Goal: Task Accomplishment & Management: Complete application form

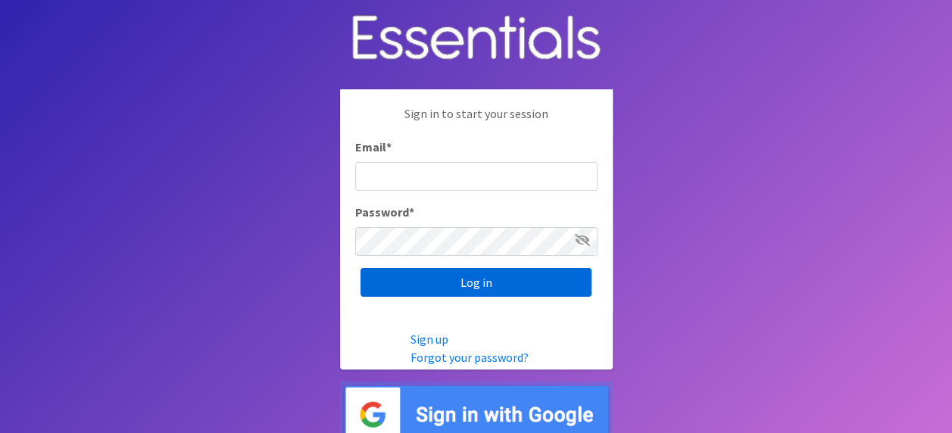
type input "[EMAIL_ADDRESS][DOMAIN_NAME]"
click at [468, 279] on input "Log in" at bounding box center [475, 282] width 231 height 29
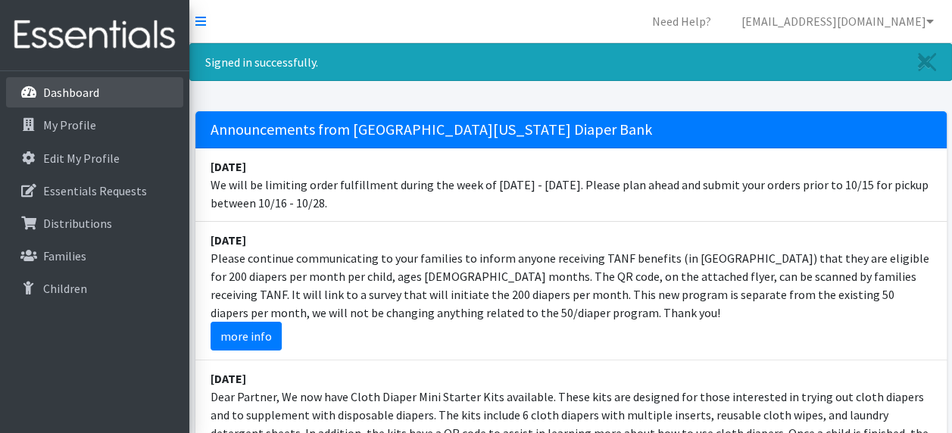
click at [77, 89] on p "Dashboard" at bounding box center [71, 92] width 56 height 15
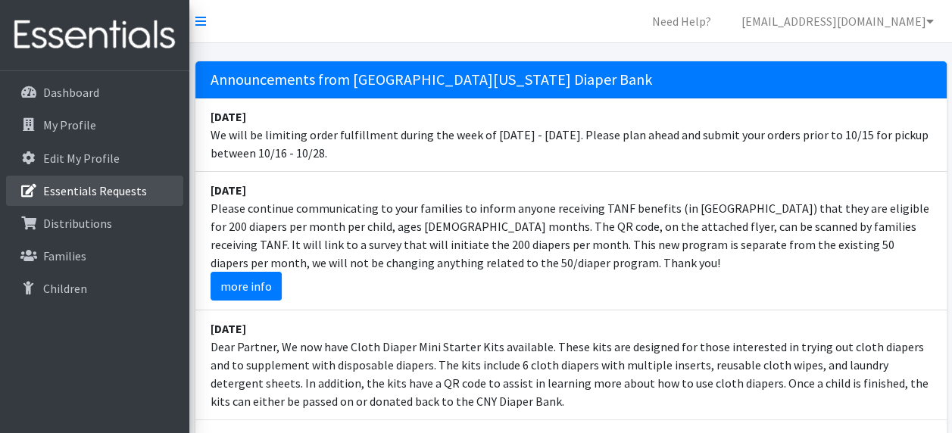
click at [120, 188] on p "Essentials Requests" at bounding box center [95, 190] width 104 height 15
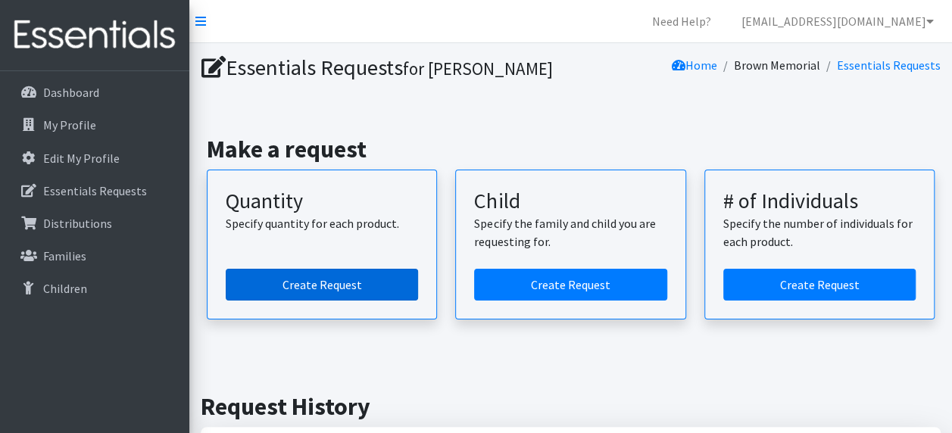
click at [343, 287] on link "Create Request" at bounding box center [322, 285] width 192 height 32
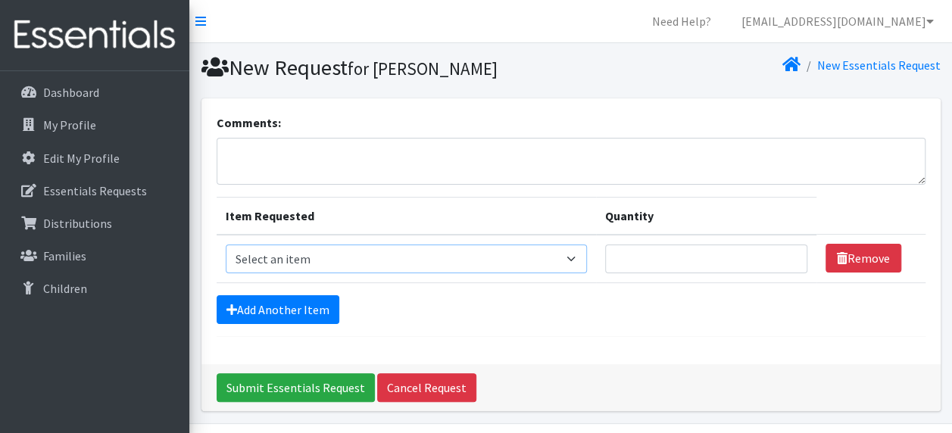
click at [572, 259] on select "Select an item 2T3T(30/child) 3T4T(30/child) 4T5T(30/child) Cloth Diaper Kit (s…" at bounding box center [407, 259] width 362 height 29
select select "951"
click at [226, 245] on select "Select an item 2T3T(30/child) 3T4T(30/child) 4T5T(30/child) Cloth Diaper Kit (s…" at bounding box center [407, 259] width 362 height 29
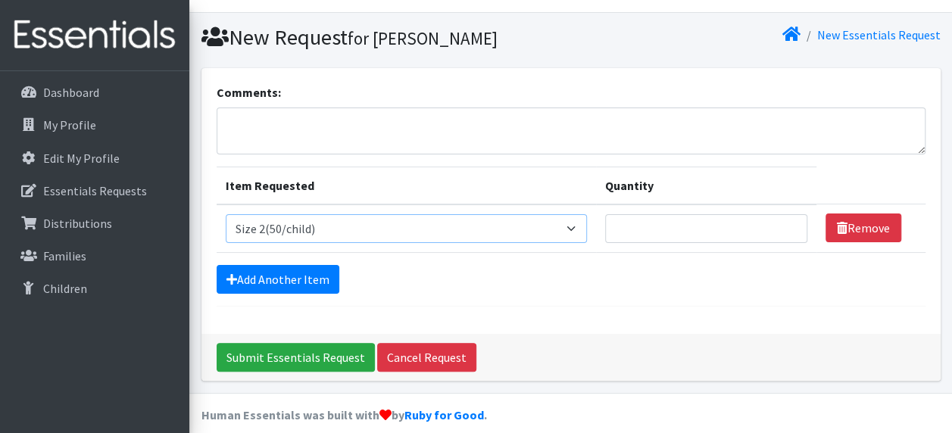
scroll to position [44, 0]
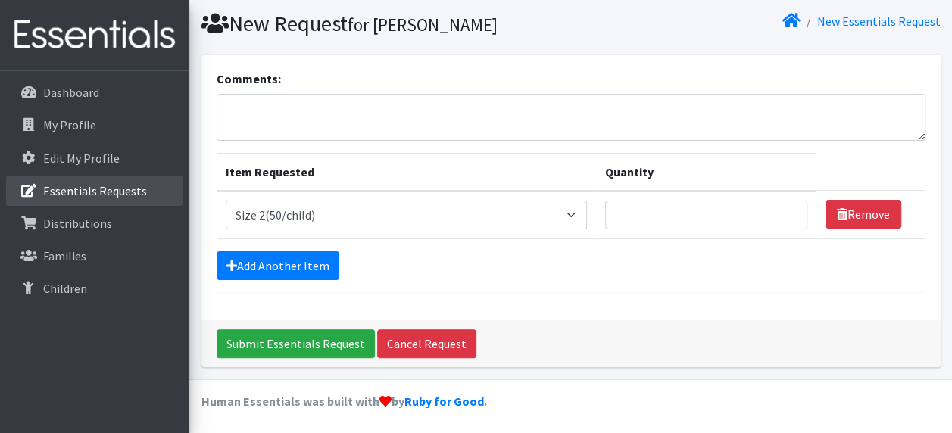
click at [102, 196] on p "Essentials Requests" at bounding box center [95, 190] width 104 height 15
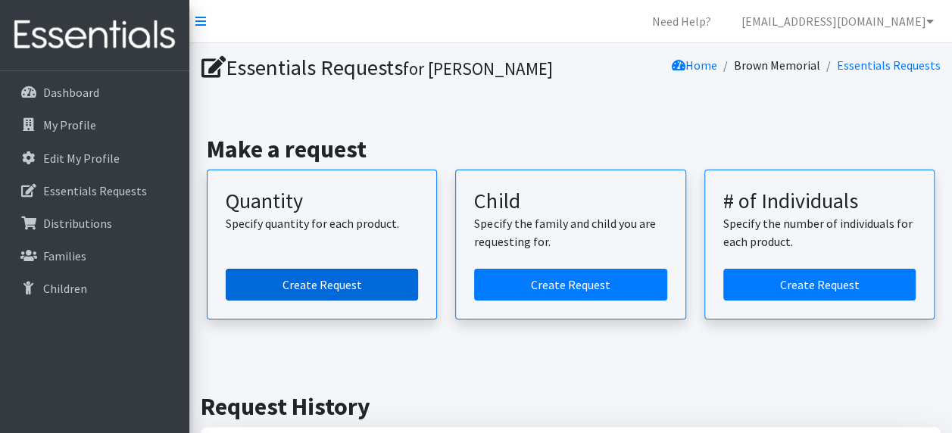
click at [338, 276] on link "Create Request" at bounding box center [322, 285] width 192 height 32
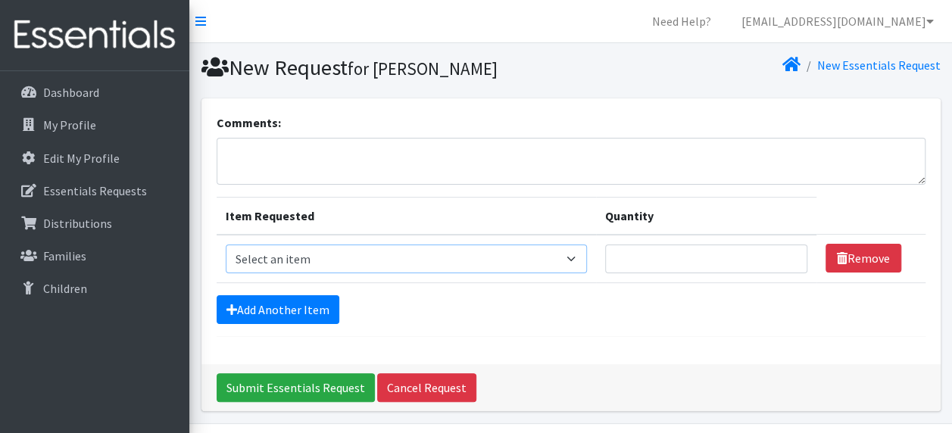
click at [572, 259] on select "Select an item 2T3T(30/child) 3T4T(30/child) 4T5T(30/child) Cloth Diaper Kit (s…" at bounding box center [407, 259] width 362 height 29
select select "950"
click at [226, 245] on select "Select an item 2T3T(30/child) 3T4T(30/child) 4T5T(30/child) Cloth Diaper Kit (s…" at bounding box center [407, 259] width 362 height 29
click at [663, 254] on input "Quantity" at bounding box center [706, 259] width 202 height 29
click at [790, 253] on input "1" at bounding box center [706, 259] width 202 height 29
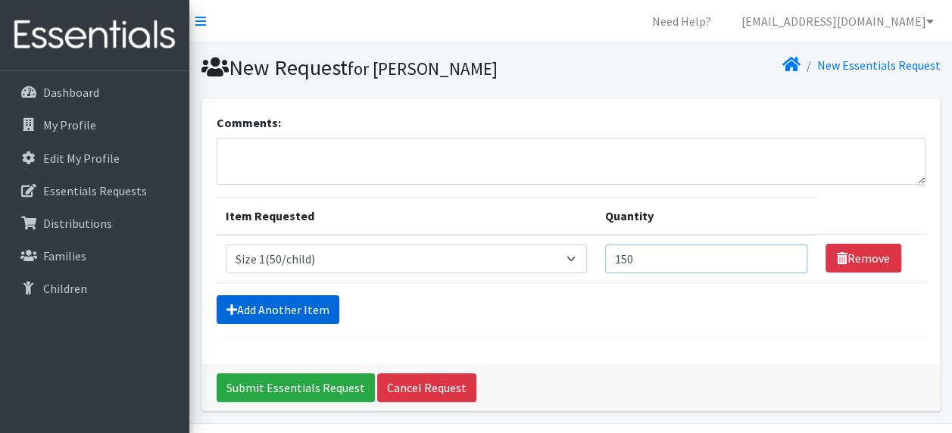
type input "150"
click at [311, 302] on link "Add Another Item" at bounding box center [278, 309] width 123 height 29
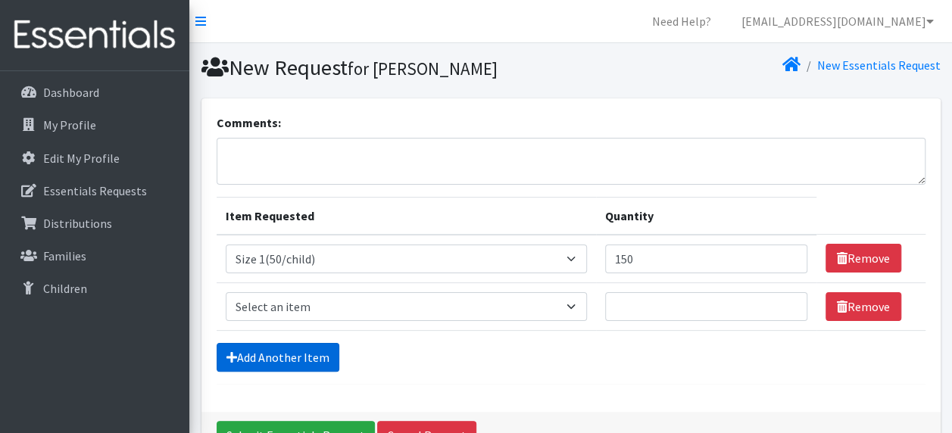
scroll to position [92, 0]
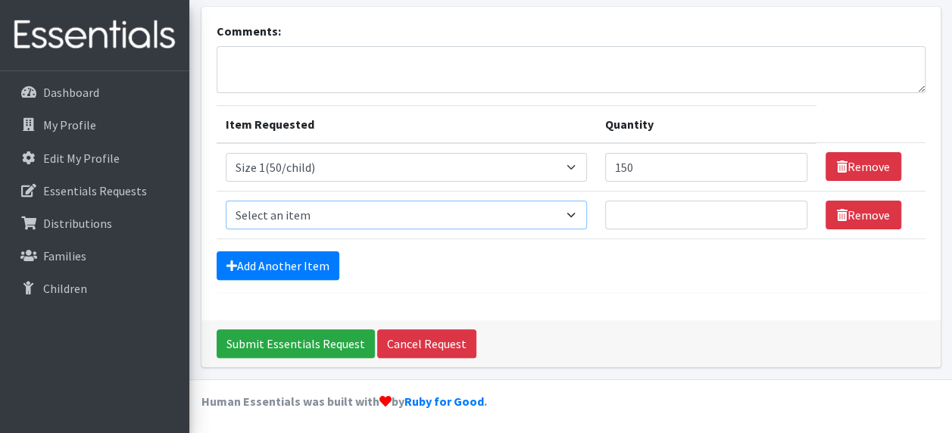
click at [572, 211] on select "Select an item 2T3T(30/child) 3T4T(30/child) 4T5T(30/child) Cloth Diaper Kit (s…" at bounding box center [407, 215] width 362 height 29
select select "951"
click at [226, 201] on select "Select an item 2T3T(30/child) 3T4T(30/child) 4T5T(30/child) Cloth Diaper Kit (s…" at bounding box center [407, 215] width 362 height 29
click at [625, 218] on input "Quantity" at bounding box center [706, 215] width 202 height 29
type input "150"
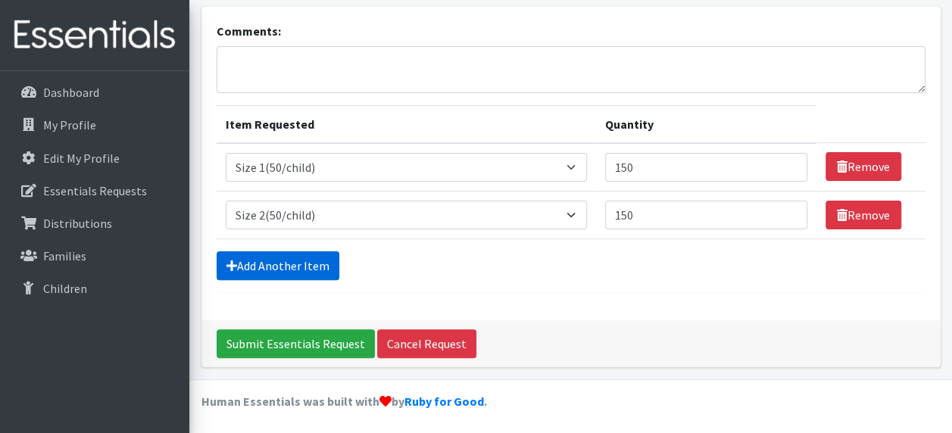
click at [230, 263] on icon at bounding box center [231, 266] width 11 height 12
click at [236, 260] on link "Add Another Item" at bounding box center [278, 265] width 123 height 29
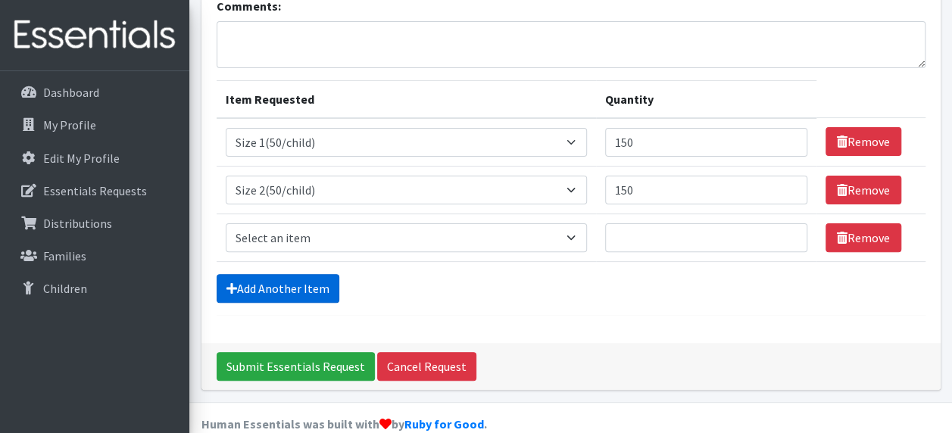
scroll to position [139, 0]
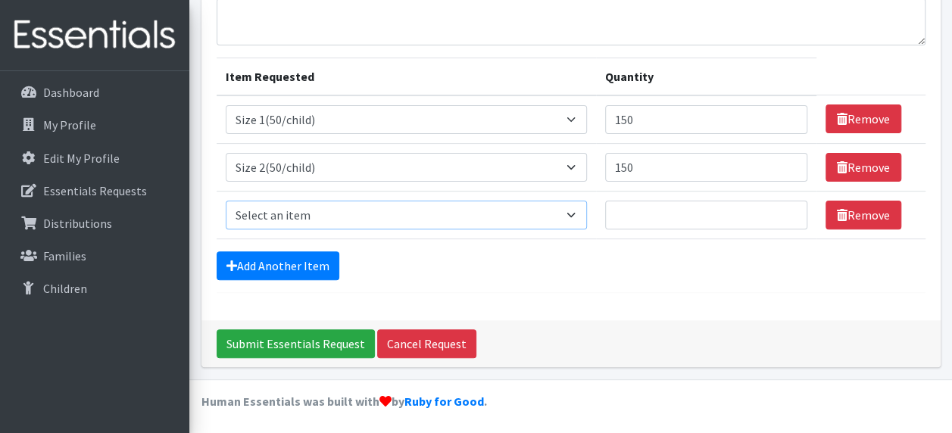
click at [574, 213] on select "Select an item 2T3T(30/child) 3T4T(30/child) 4T5T(30/child) Cloth Diaper Kit (s…" at bounding box center [407, 215] width 362 height 29
select select "954"
click at [226, 201] on select "Select an item 2T3T(30/child) 3T4T(30/child) 4T5T(30/child) Cloth Diaper Kit (s…" at bounding box center [407, 215] width 362 height 29
click at [756, 213] on input "Quantity" at bounding box center [706, 215] width 202 height 29
type input "300"
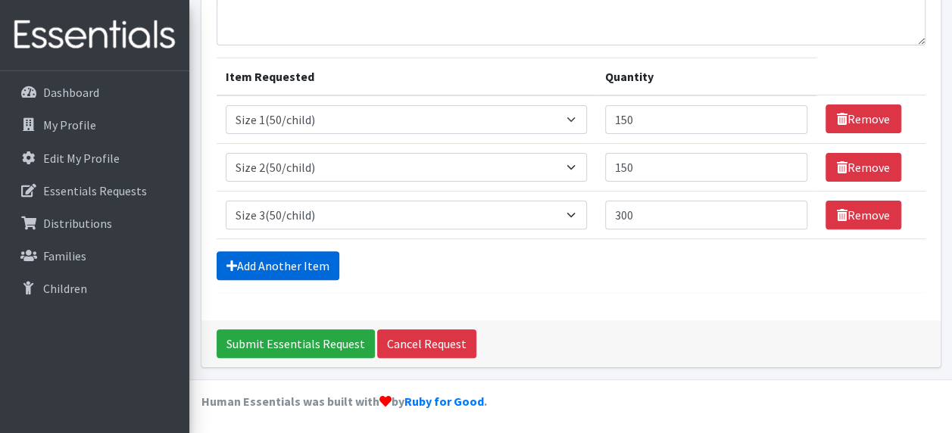
click at [312, 260] on link "Add Another Item" at bounding box center [278, 265] width 123 height 29
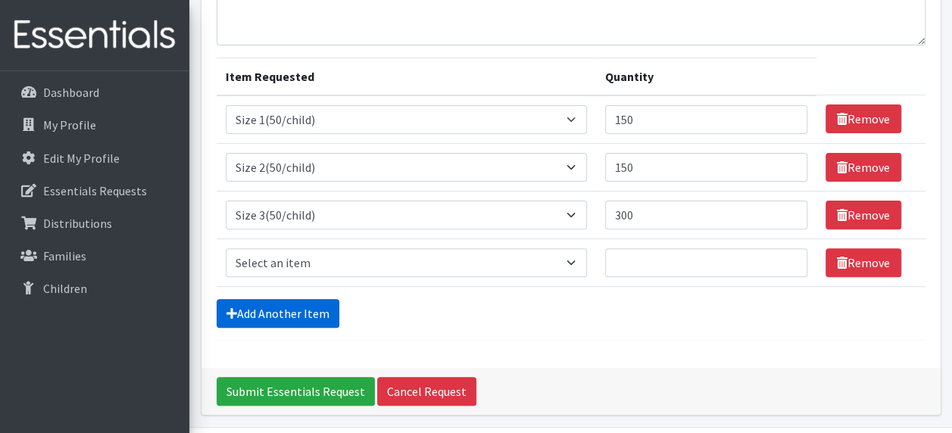
scroll to position [186, 0]
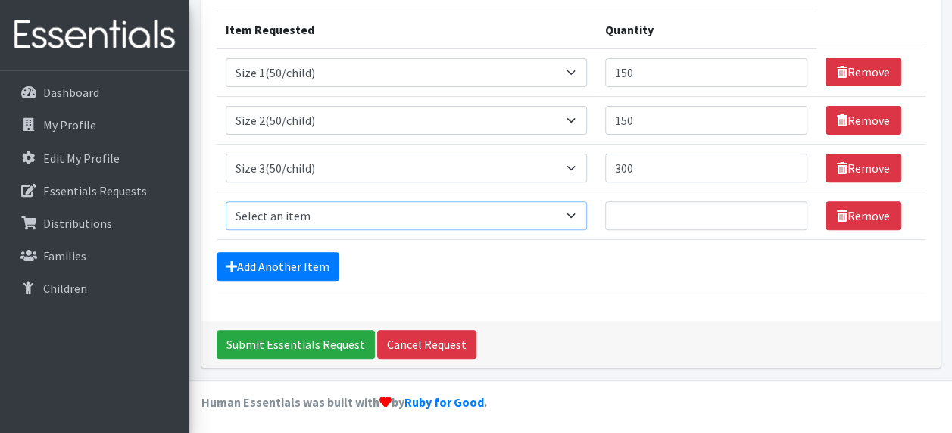
click at [570, 211] on select "Select an item 2T3T(30/child) 3T4T(30/child) 4T5T(30/child) Cloth Diaper Kit (s…" at bounding box center [407, 215] width 362 height 29
select select "963"
click at [226, 201] on select "Select an item 2T3T(30/child) 3T4T(30/child) 4T5T(30/child) Cloth Diaper Kit (s…" at bounding box center [407, 215] width 362 height 29
click at [787, 207] on input "1" at bounding box center [706, 215] width 202 height 29
type input "1"
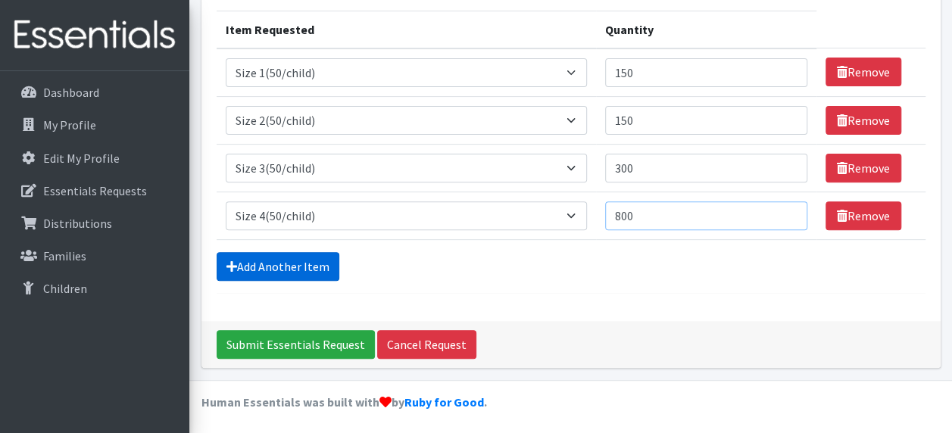
type input "800"
click at [283, 261] on link "Add Another Item" at bounding box center [278, 266] width 123 height 29
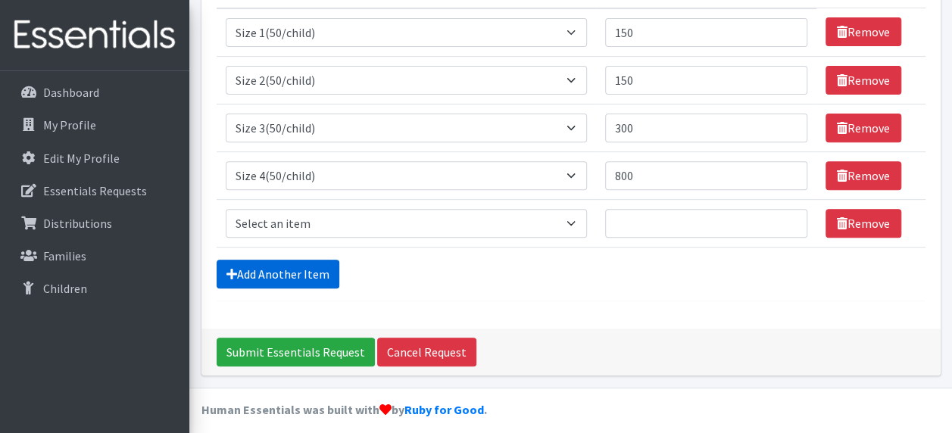
scroll to position [234, 0]
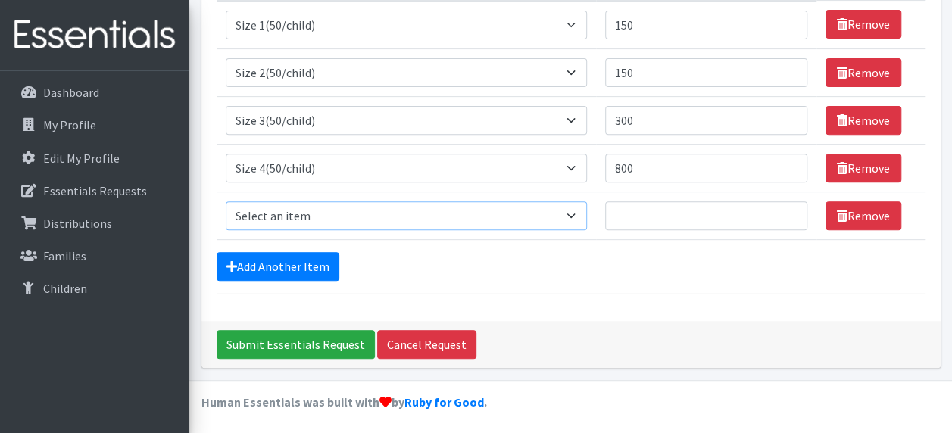
click at [572, 214] on select "Select an item 2T3T(30/child) 3T4T(30/child) 4T5T(30/child) Cloth Diaper Kit (s…" at bounding box center [407, 215] width 362 height 29
select select "964"
click at [226, 201] on select "Select an item 2T3T(30/child) 3T4T(30/child) 4T5T(30/child) Cloth Diaper Kit (s…" at bounding box center [407, 215] width 362 height 29
click at [645, 213] on input "Quantity" at bounding box center [706, 215] width 202 height 29
click at [628, 213] on input "1000" at bounding box center [706, 215] width 202 height 29
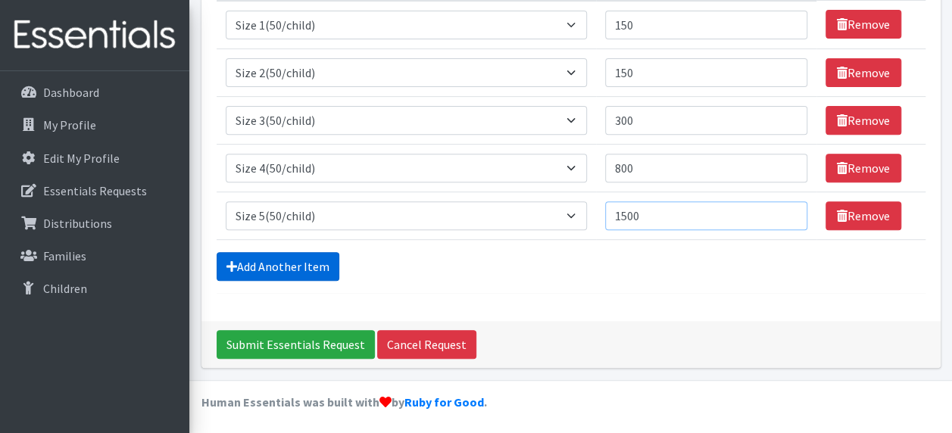
type input "1500"
click at [260, 256] on link "Add Another Item" at bounding box center [278, 266] width 123 height 29
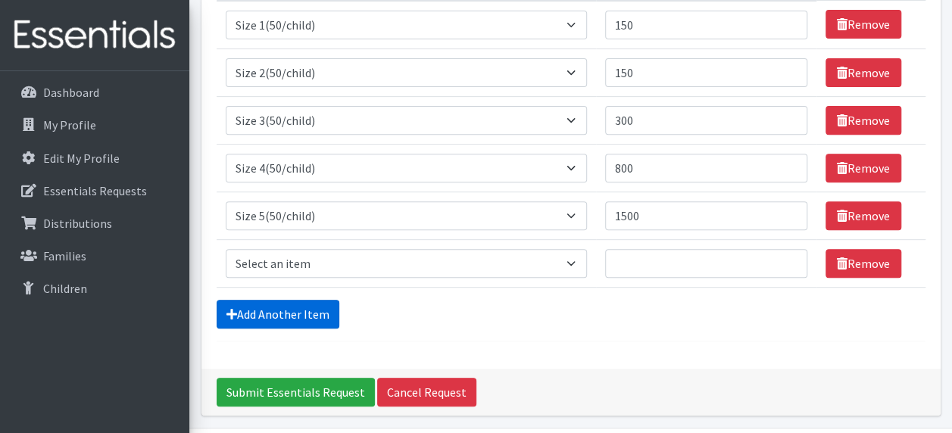
scroll to position [282, 0]
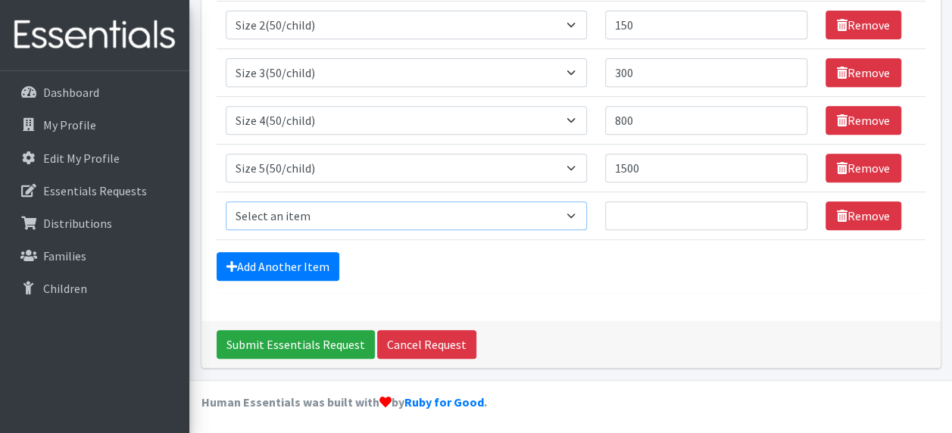
click at [569, 213] on select "Select an item 2T3T(30/child) 3T4T(30/child) 4T5T(30/child) Cloth Diaper Kit (s…" at bounding box center [407, 215] width 362 height 29
select select "966"
click at [226, 201] on select "Select an item 2T3T(30/child) 3T4T(30/child) 4T5T(30/child) Cloth Diaper Kit (s…" at bounding box center [407, 215] width 362 height 29
click at [761, 216] on input "Quantity" at bounding box center [706, 215] width 202 height 29
type input "2500"
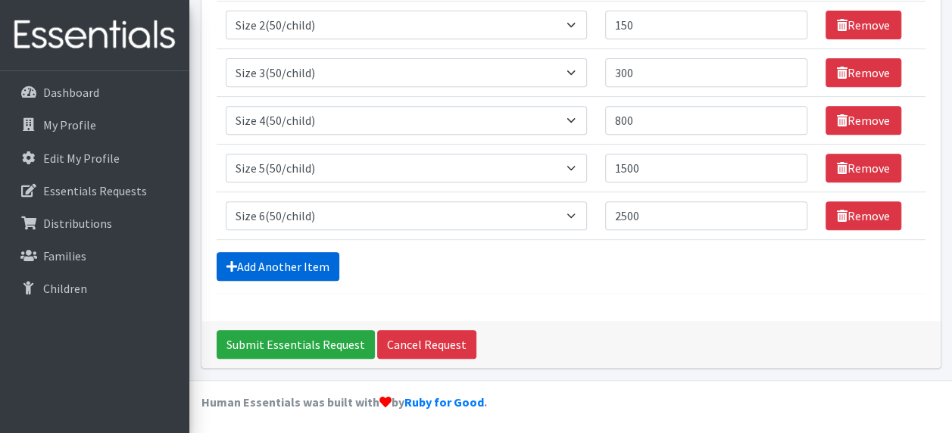
click at [274, 262] on link "Add Another Item" at bounding box center [278, 266] width 123 height 29
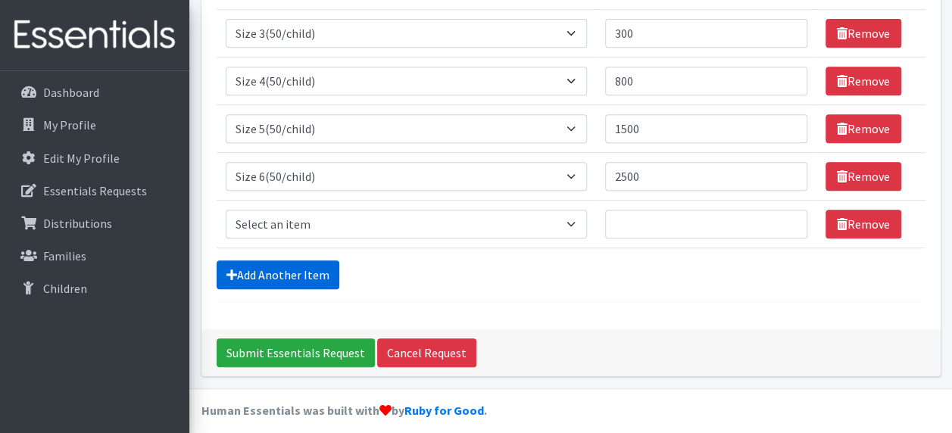
scroll to position [329, 0]
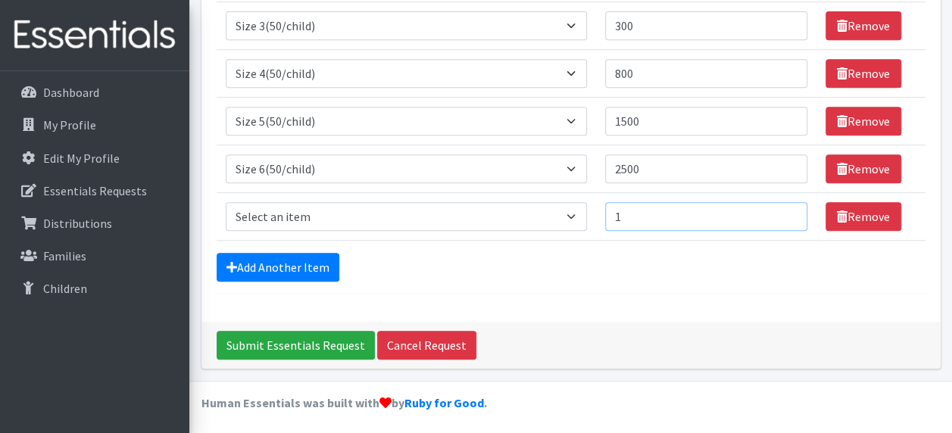
type input "1"
click at [786, 210] on input "1" at bounding box center [706, 216] width 202 height 29
click at [574, 212] on select "Select an item 2T3T(30/child) 3T4T(30/child) 4T5T(30/child) Cloth Diaper Kit (s…" at bounding box center [407, 216] width 362 height 29
select select "939"
click at [226, 202] on select "Select an item 2T3T(30/child) 3T4T(30/child) 4T5T(30/child) Cloth Diaper Kit (s…" at bounding box center [407, 216] width 362 height 29
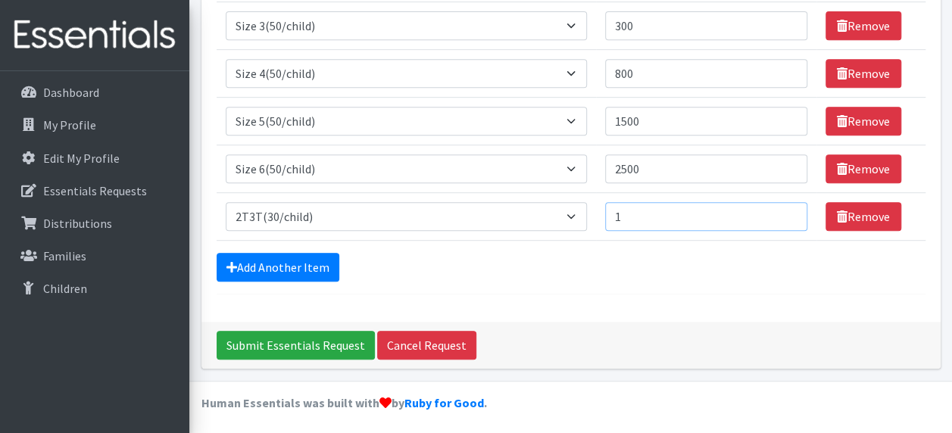
click at [683, 215] on input "1" at bounding box center [706, 216] width 202 height 29
type input "2"
type input "300"
click at [277, 263] on link "Add Another Item" at bounding box center [278, 267] width 123 height 29
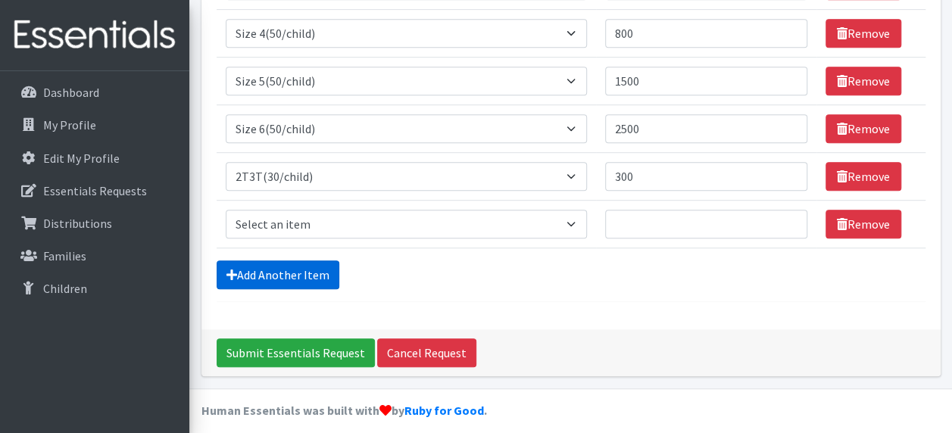
scroll to position [376, 0]
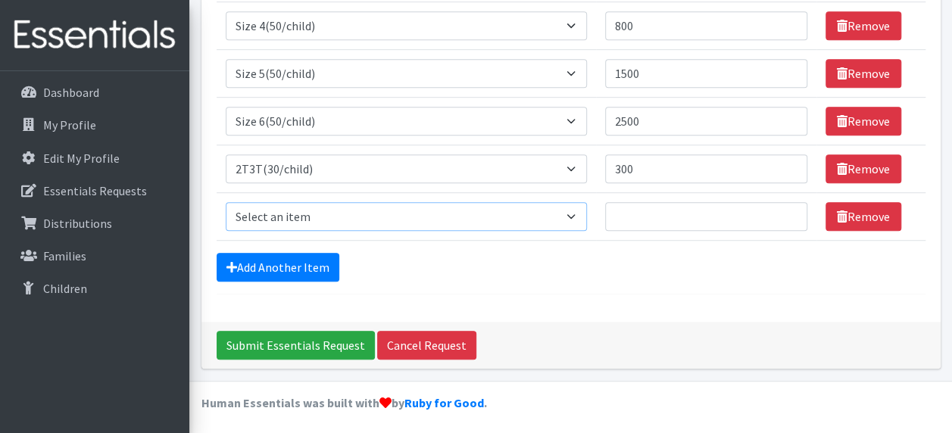
click at [572, 213] on select "Select an item 2T3T(30/child) 3T4T(30/child) 4T5T(30/child) Cloth Diaper Kit (s…" at bounding box center [407, 216] width 362 height 29
select select "941"
click at [226, 202] on select "Select an item 2T3T(30/child) 3T4T(30/child) 4T5T(30/child) Cloth Diaper Kit (s…" at bounding box center [407, 216] width 362 height 29
click at [648, 217] on input "Quantity" at bounding box center [706, 216] width 202 height 29
type input "500"
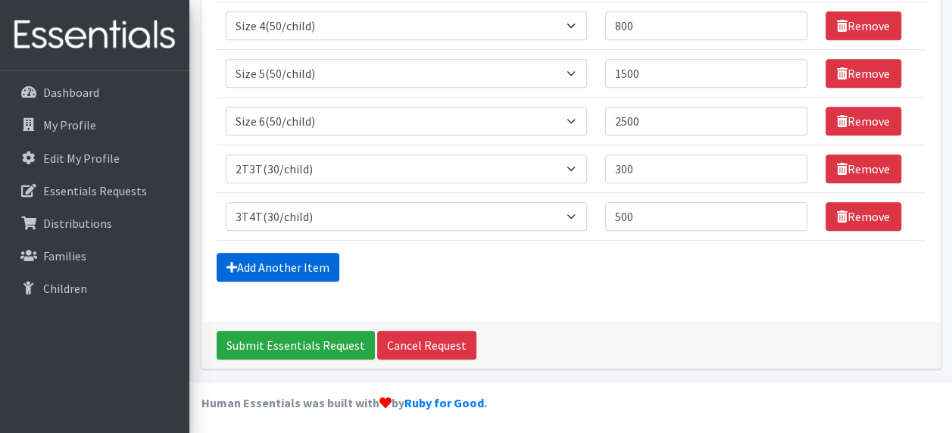
click at [265, 264] on link "Add Another Item" at bounding box center [278, 267] width 123 height 29
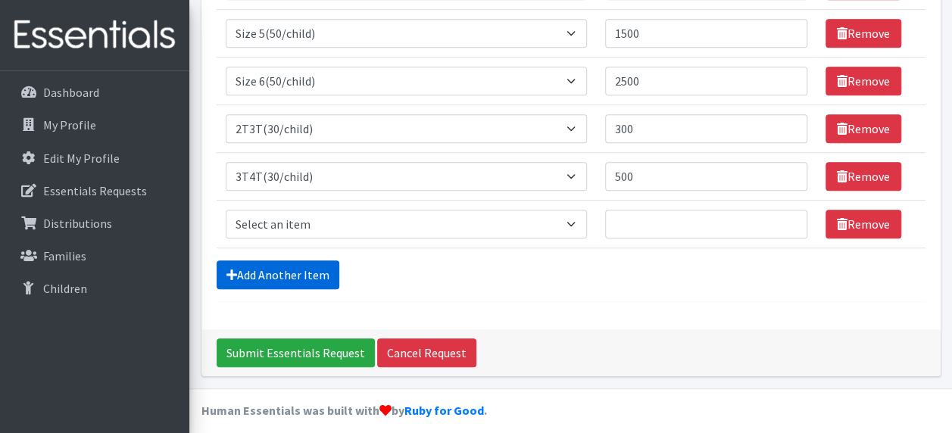
scroll to position [424, 0]
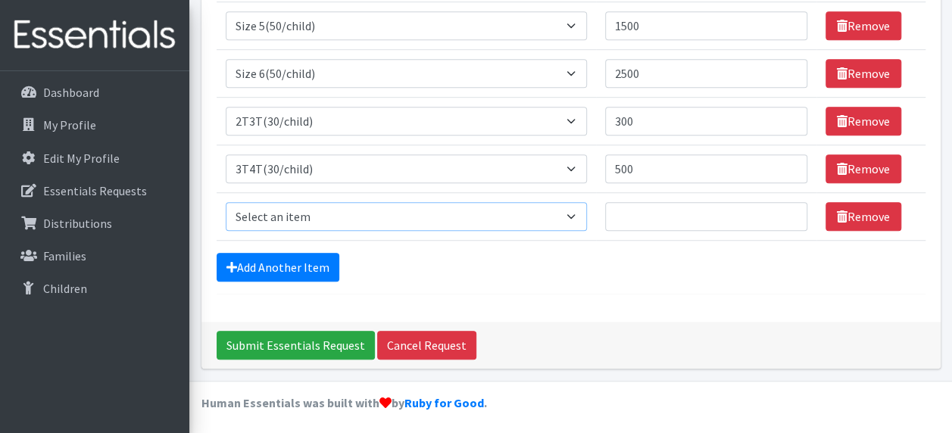
click at [575, 213] on select "Select an item 2T3T(30/child) 3T4T(30/child) 4T5T(30/child) Cloth Diaper Kit (s…" at bounding box center [407, 216] width 362 height 29
select select "953"
click at [226, 202] on select "Select an item 2T3T(30/child) 3T4T(30/child) 4T5T(30/child) Cloth Diaper Kit (s…" at bounding box center [407, 216] width 362 height 29
click at [657, 204] on input "Quantity" at bounding box center [706, 216] width 202 height 29
type input "500"
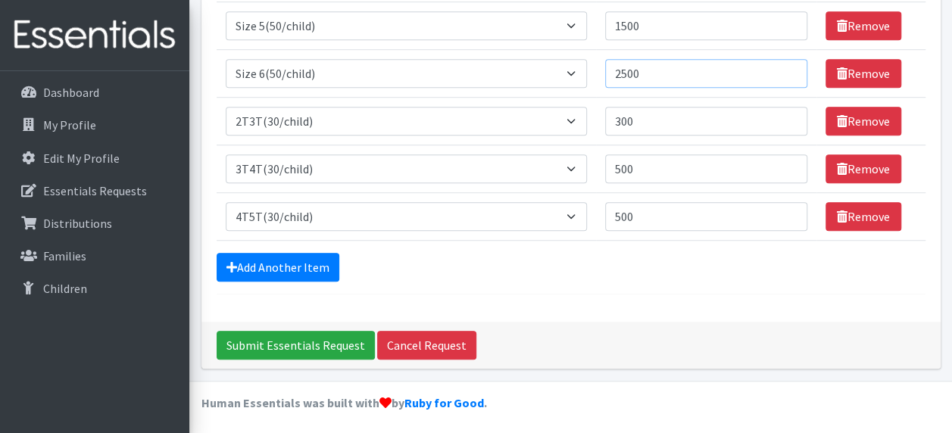
click at [628, 70] on input "2500" at bounding box center [706, 73] width 202 height 29
type input "3000"
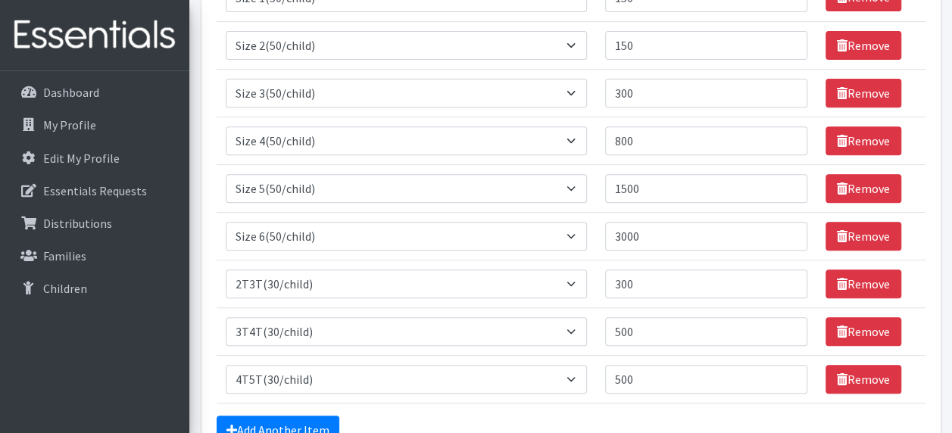
scroll to position [260, 0]
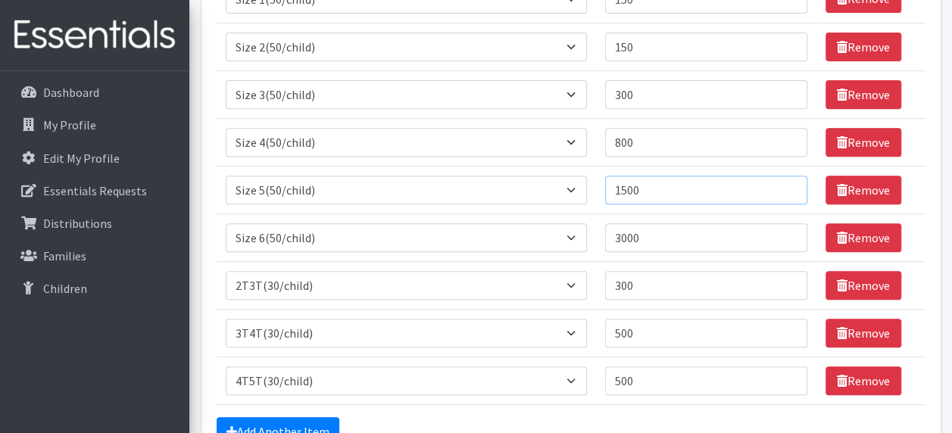
click at [628, 189] on input "1500" at bounding box center [706, 190] width 202 height 29
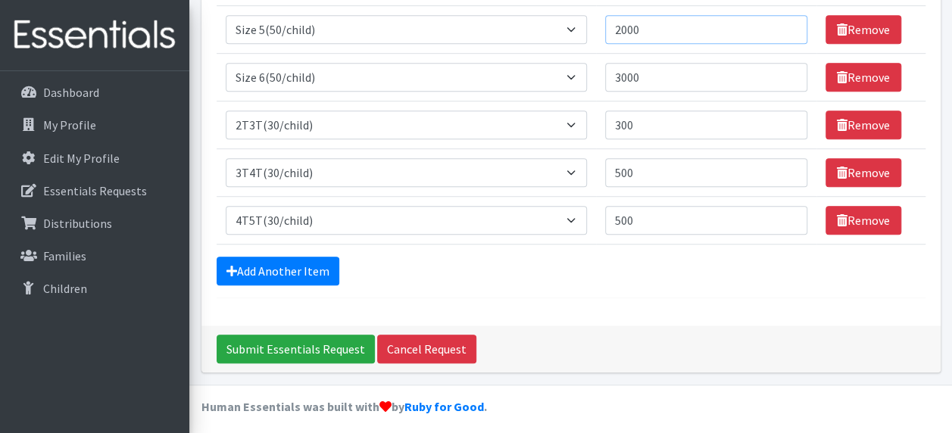
scroll to position [424, 0]
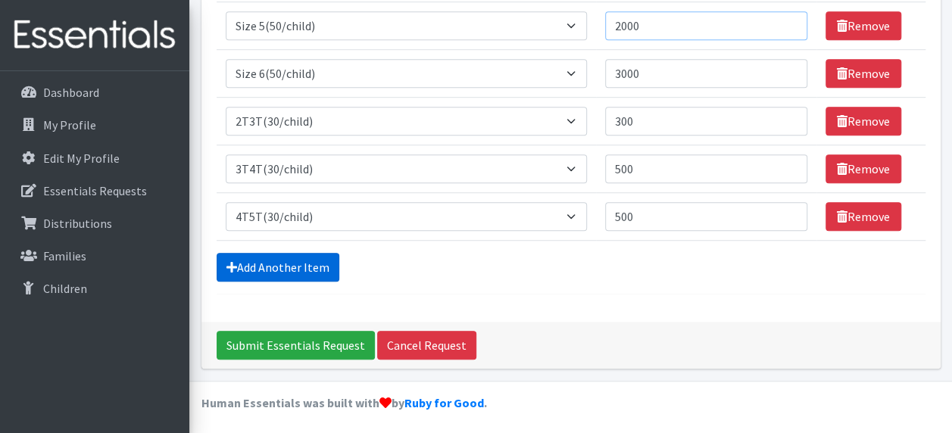
type input "2000"
click at [310, 262] on link "Add Another Item" at bounding box center [278, 267] width 123 height 29
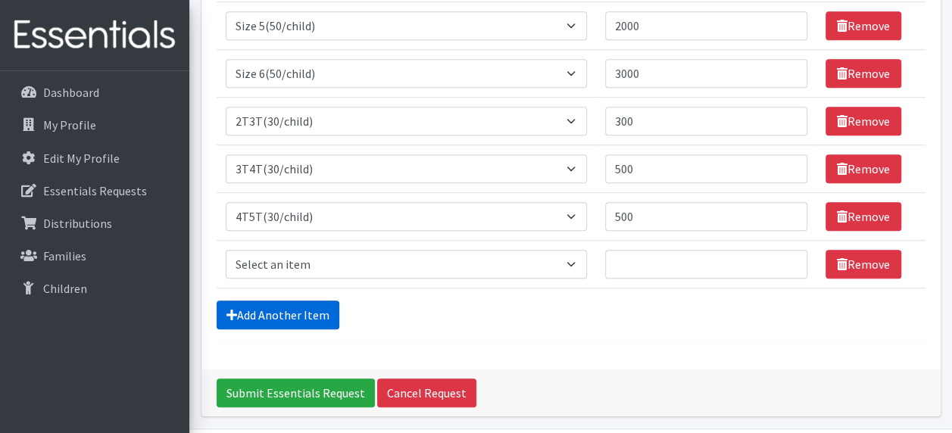
scroll to position [471, 0]
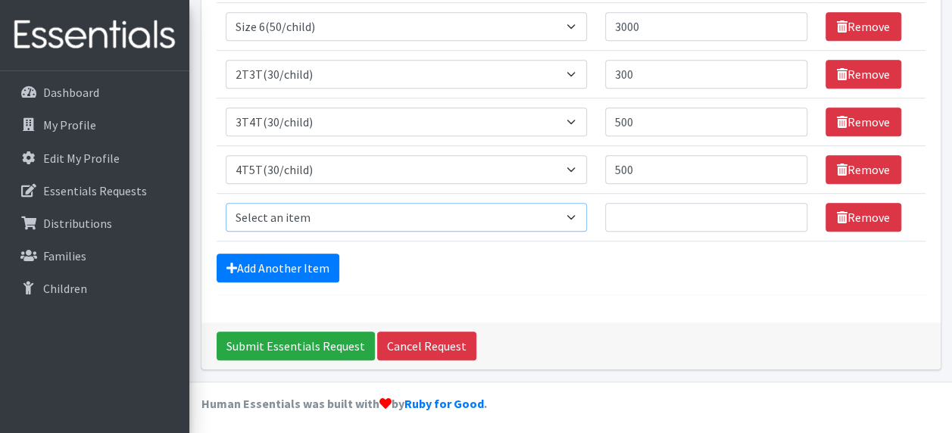
click at [572, 218] on select "Select an item 2T3T(30/child) 3T4T(30/child) 4T5T(30/child) Cloth Diaper Kit (s…" at bounding box center [407, 217] width 362 height 29
select select "6225"
click at [226, 203] on select "Select an item 2T3T(30/child) 3T4T(30/child) 4T5T(30/child) Cloth Diaper Kit (s…" at bounding box center [407, 217] width 362 height 29
type input "1"
click at [788, 210] on input "1" at bounding box center [706, 217] width 202 height 29
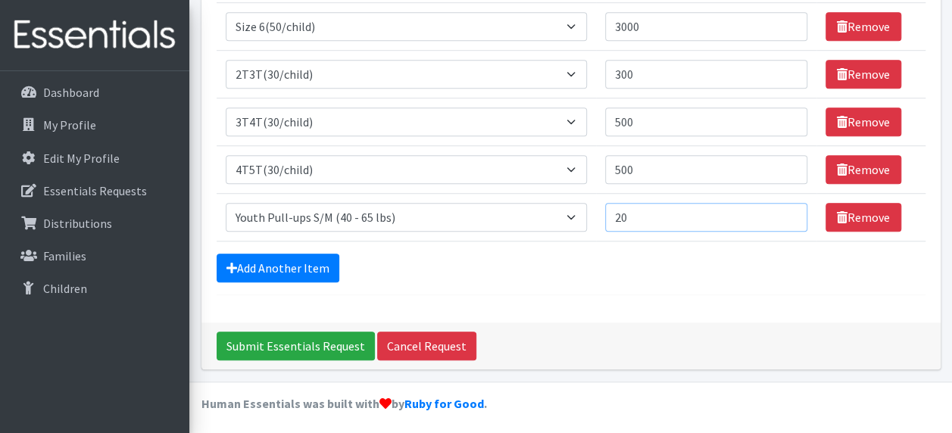
type input "20"
click at [574, 162] on select "Select an item 2T3T(30/child) 3T4T(30/child) 4T5T(30/child) Cloth Diaper Kit (s…" at bounding box center [407, 169] width 362 height 29
click at [653, 323] on div "Submit Essentials Request Cancel Request" at bounding box center [570, 346] width 739 height 47
click at [572, 213] on select "Select an item 2T3T(30/child) 3T4T(30/child) 4T5T(30/child) Cloth Diaper Kit (s…" at bounding box center [407, 217] width 362 height 29
select select
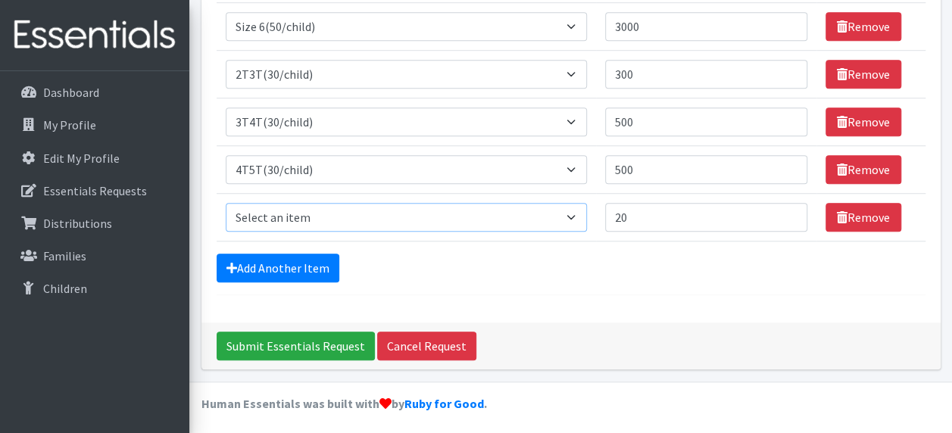
click at [226, 203] on select "Select an item 2T3T(30/child) 3T4T(30/child) 4T5T(30/child) Cloth Diaper Kit (s…" at bounding box center [407, 217] width 362 height 29
click at [698, 215] on input "20" at bounding box center [706, 217] width 202 height 29
click at [786, 209] on input "21" at bounding box center [706, 217] width 202 height 29
click at [786, 209] on input "22" at bounding box center [706, 217] width 202 height 29
click at [786, 209] on input "23" at bounding box center [706, 217] width 202 height 29
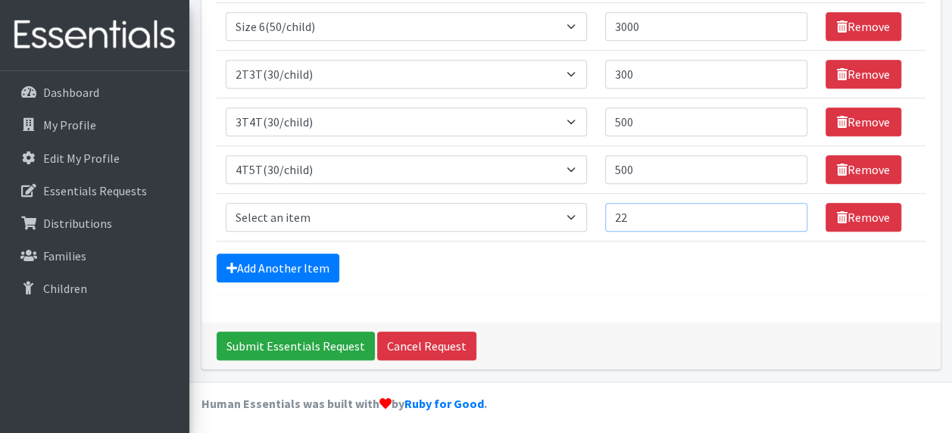
click at [784, 217] on input "22" at bounding box center [706, 217] width 202 height 29
type input "1"
click at [784, 217] on input "1" at bounding box center [706, 217] width 202 height 29
click at [574, 212] on select "Select an item 2T3T(30/child) 3T4T(30/child) 4T5T(30/child) Cloth Diaper Kit (s…" at bounding box center [407, 217] width 362 height 29
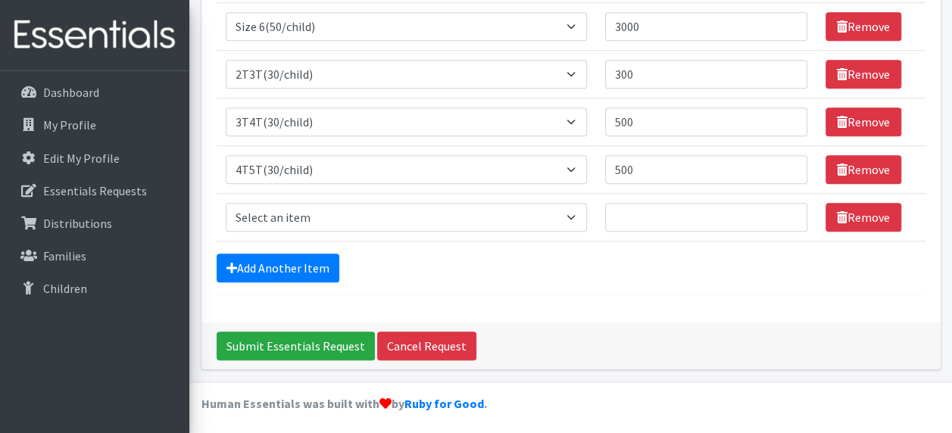
click at [571, 261] on div "Add Another Item" at bounding box center [571, 268] width 709 height 29
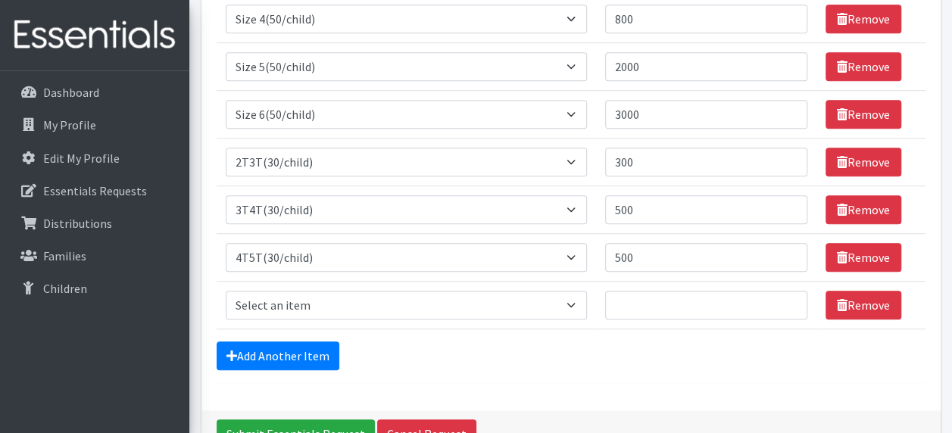
scroll to position [395, 0]
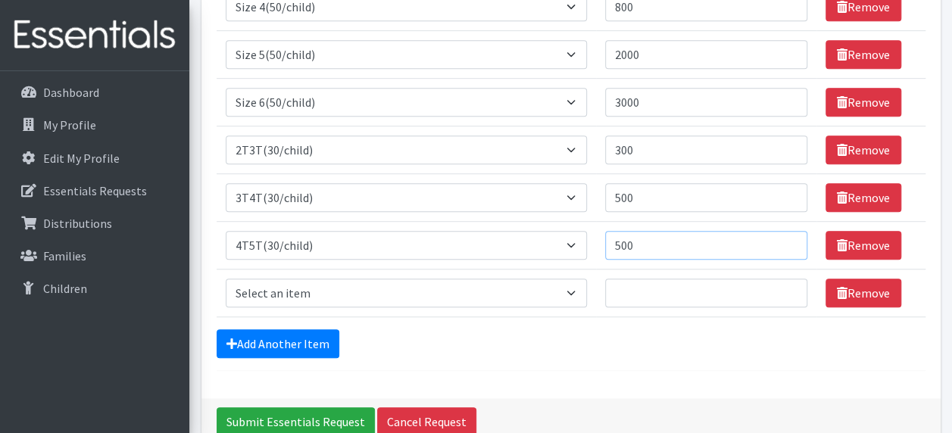
click at [621, 241] on input "500" at bounding box center [706, 245] width 202 height 29
click at [623, 146] on input "300" at bounding box center [706, 150] width 202 height 29
type input "300"
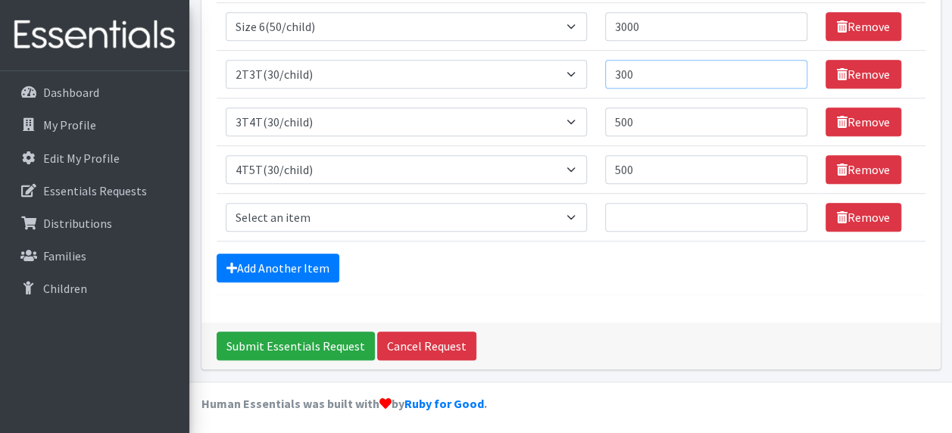
scroll to position [471, 0]
click at [267, 341] on input "Submit Essentials Request" at bounding box center [296, 346] width 158 height 29
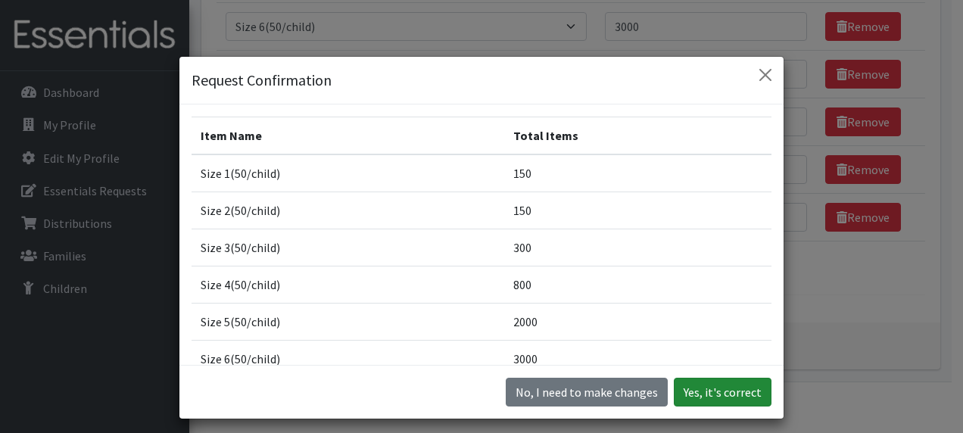
click at [709, 391] on button "Yes, it's correct" at bounding box center [723, 392] width 98 height 29
